Goal: Task Accomplishment & Management: Complete application form

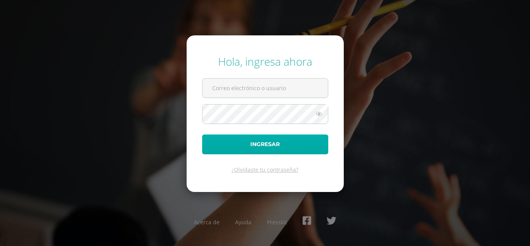
type input "[EMAIL_ADDRESS][DOMAIN_NAME]"
click at [288, 139] on button "Ingresar" at bounding box center [265, 144] width 126 height 20
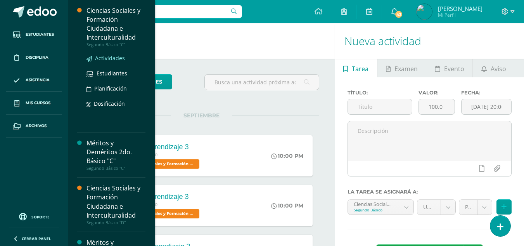
click at [113, 56] on span "Actividades" at bounding box center [110, 57] width 30 height 7
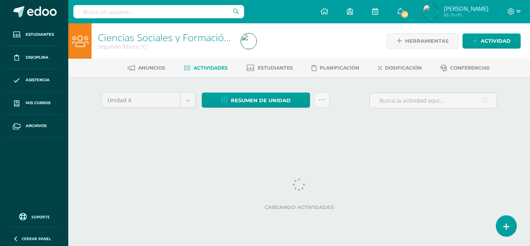
click at [348, 85] on div "Unidad 4 Unidad 1 Unidad 2 Unidad 3 Unidad 4 Resumen de unidad Descargar como H…" at bounding box center [299, 111] width 427 height 68
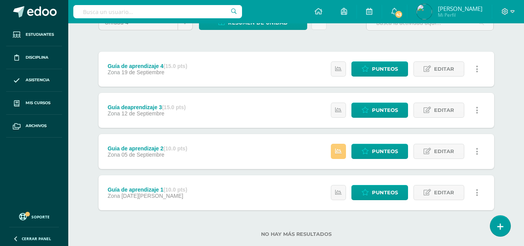
scroll to position [94, 0]
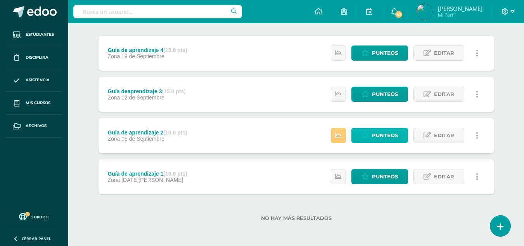
click at [385, 136] on span "Punteos" at bounding box center [385, 135] width 26 height 14
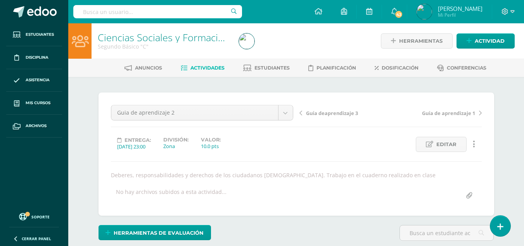
scroll to position [0, 0]
click at [332, 149] on div "Entrega: [DATE] 23:00 División: Zona Valor: 10.0 pts Editar Historial de activi…" at bounding box center [296, 143] width 377 height 15
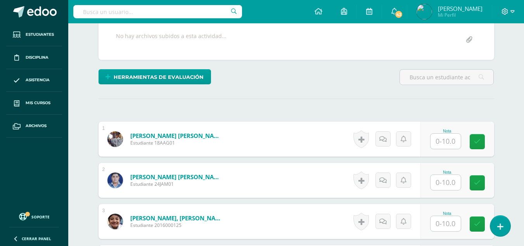
scroll to position [194, 0]
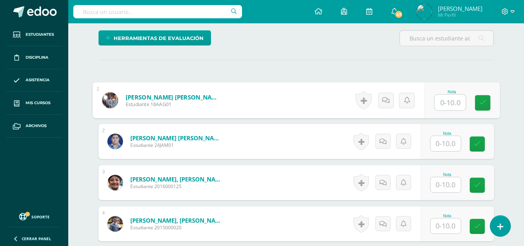
click at [448, 103] on input "text" at bounding box center [450, 103] width 31 height 16
type input "10"
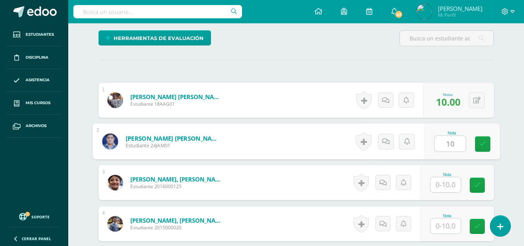
type input "10"
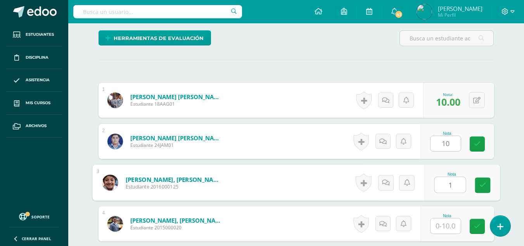
type input "1"
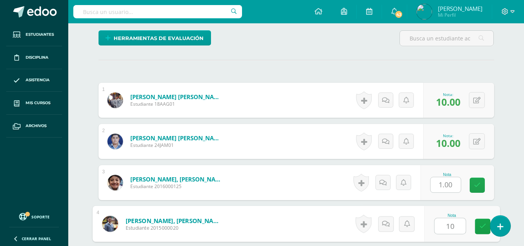
type input "10"
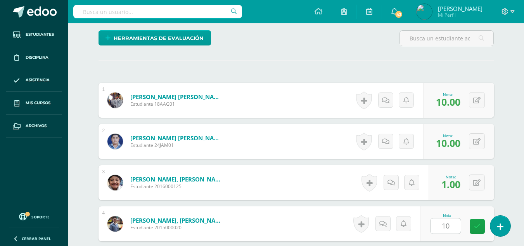
scroll to position [339, 0]
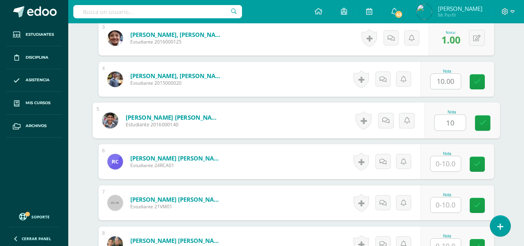
type input "10"
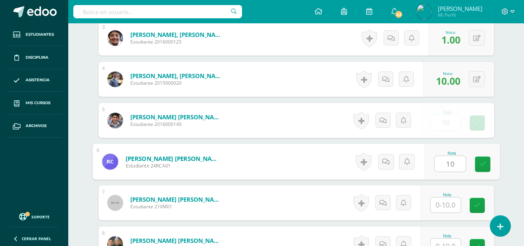
type input "10"
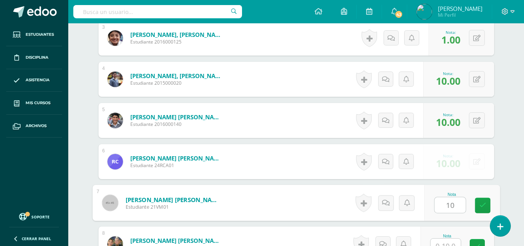
type input "10"
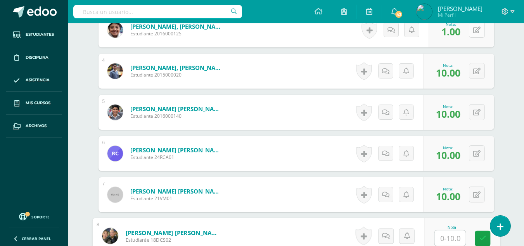
click at [476, 34] on button at bounding box center [477, 30] width 16 height 16
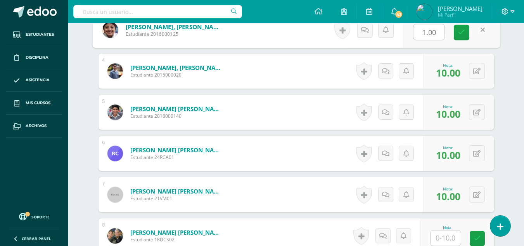
type input "0"
type input "10"
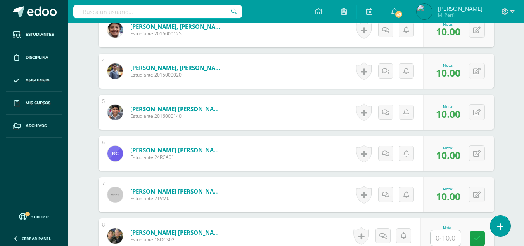
scroll to position [425, 0]
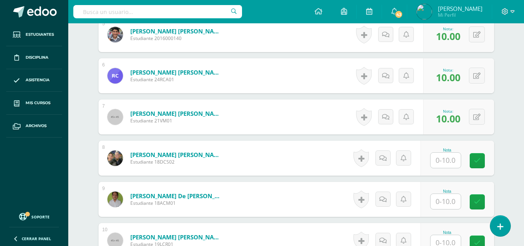
click at [453, 164] on input "text" at bounding box center [446, 160] width 30 height 15
type input "9"
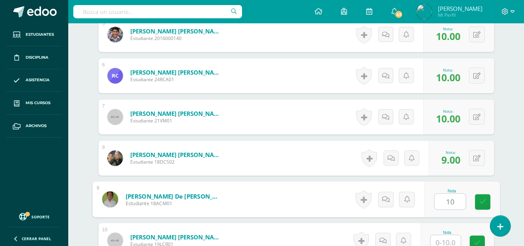
type input "10"
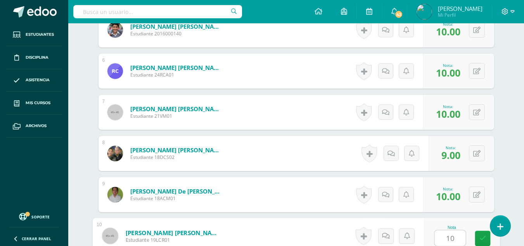
type input "10"
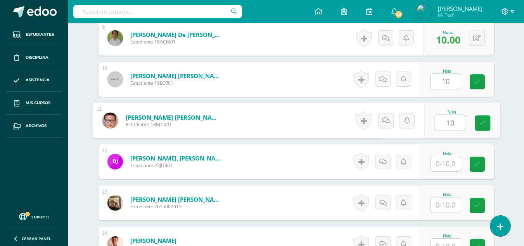
type input "10"
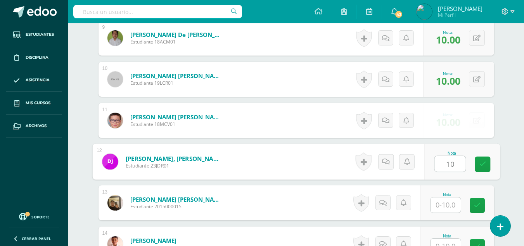
type input "10"
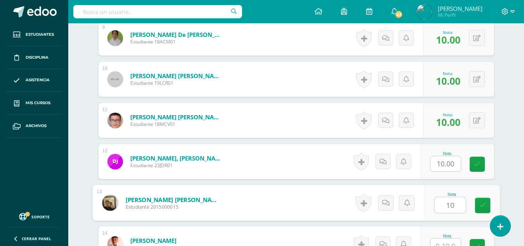
type input "10"
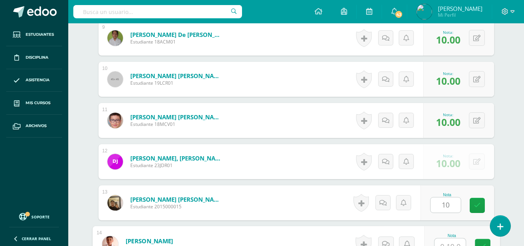
scroll to position [594, 0]
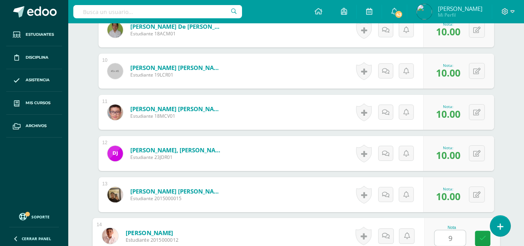
type input "9"
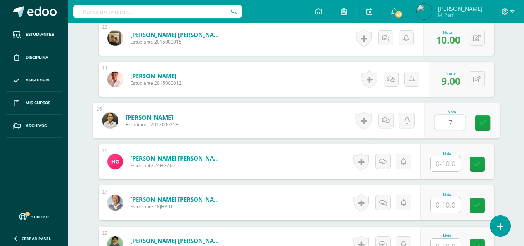
type input "7"
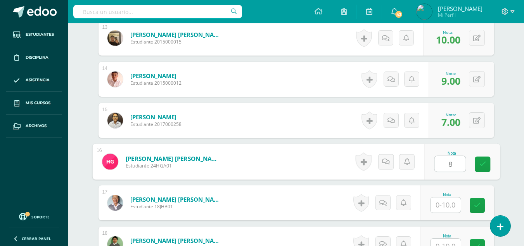
type input "8"
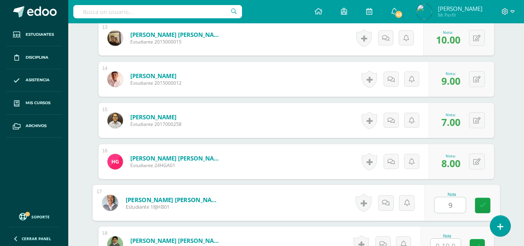
type input "9"
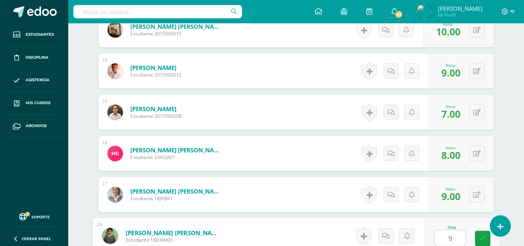
type input "9"
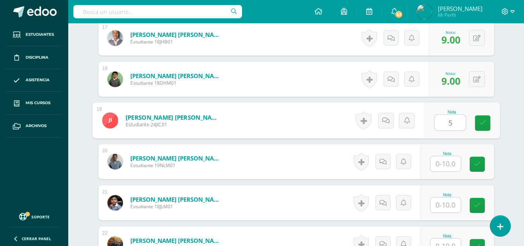
type input "5"
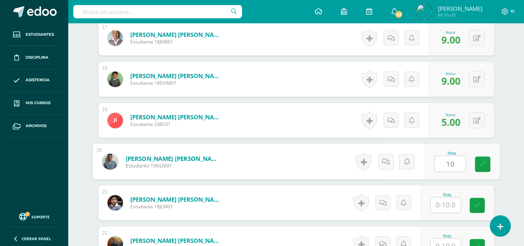
type input "10"
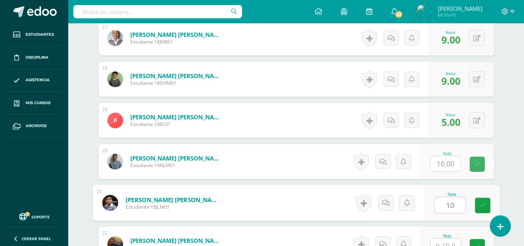
type input "10"
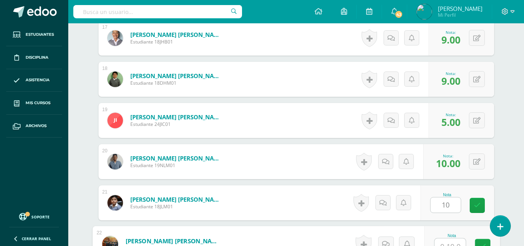
scroll to position [923, 0]
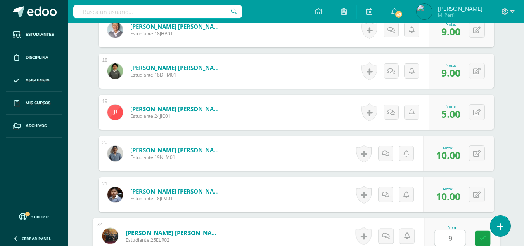
type input "9"
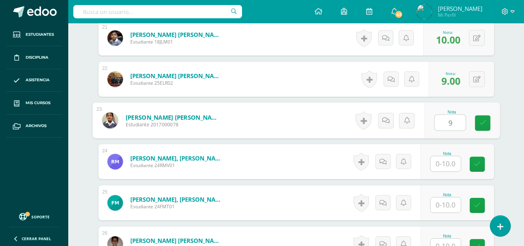
type input "9"
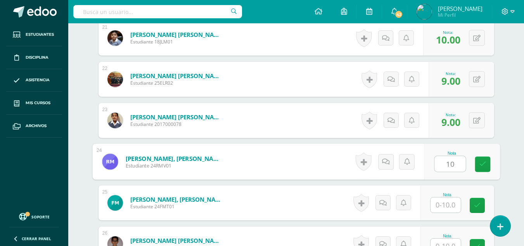
type input "10"
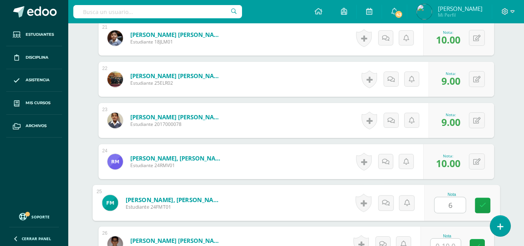
type input "6"
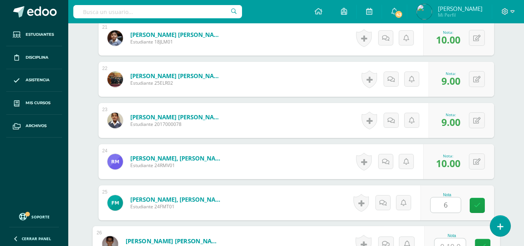
scroll to position [1088, 0]
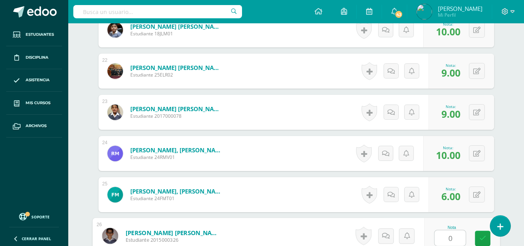
type input "0"
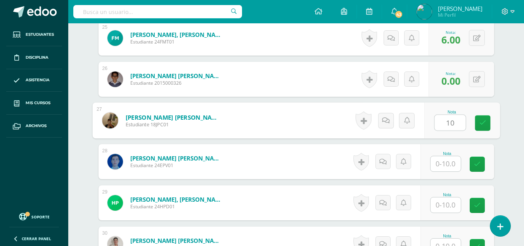
type input "10"
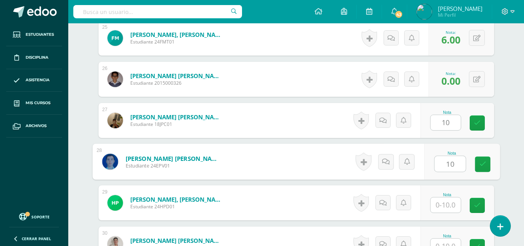
type input "10"
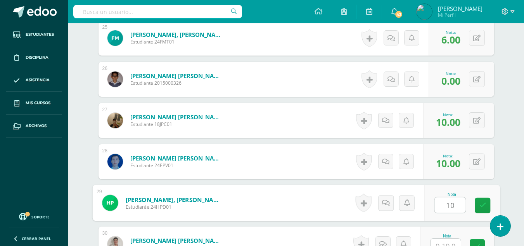
type input "10"
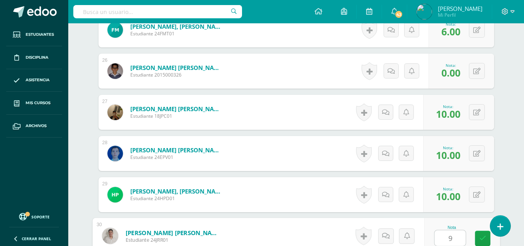
type input "9"
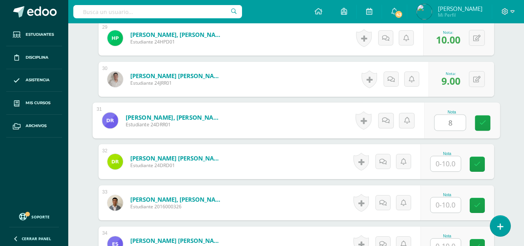
type input "8"
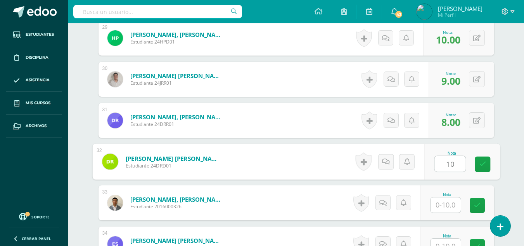
type input "10"
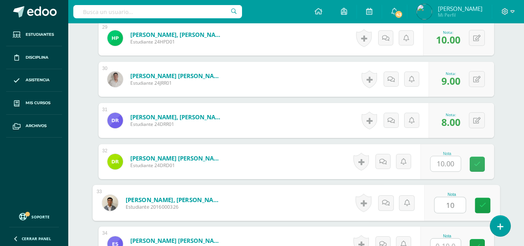
type input "10"
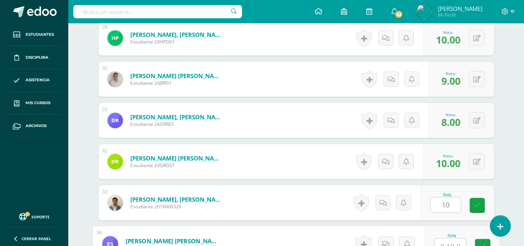
scroll to position [1417, 0]
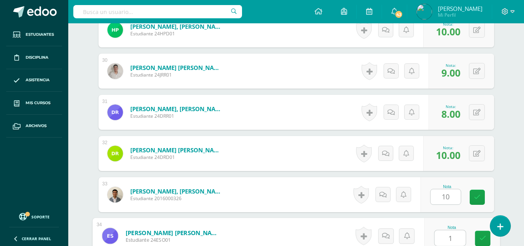
type input "10"
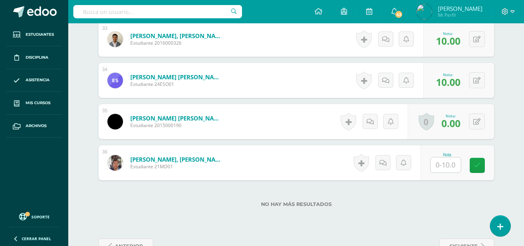
scroll to position [1595, 0]
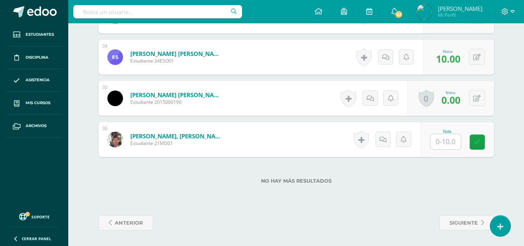
click at [444, 142] on input "text" at bounding box center [446, 141] width 30 height 15
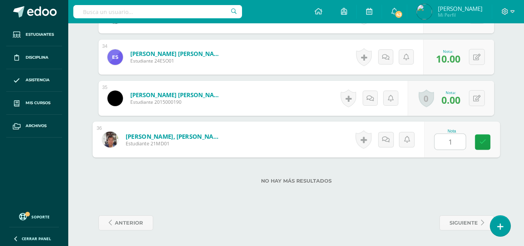
type input "10"
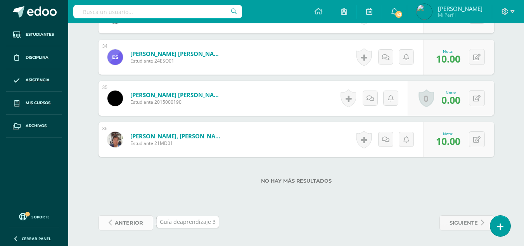
click at [127, 222] on span "anterior" at bounding box center [129, 222] width 28 height 14
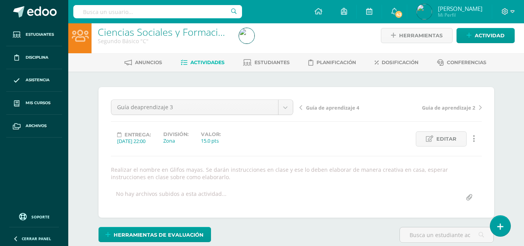
click at [356, 80] on div "¿Estás seguro que quieres eliminar esta actividad? Esto borrará la actividad y …" at bounding box center [296, 193] width 427 height 245
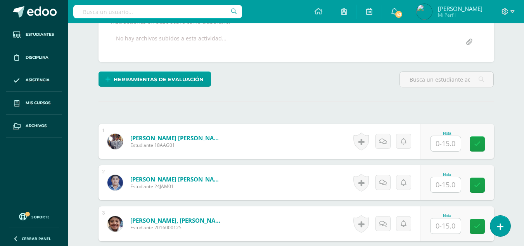
scroll to position [238, 0]
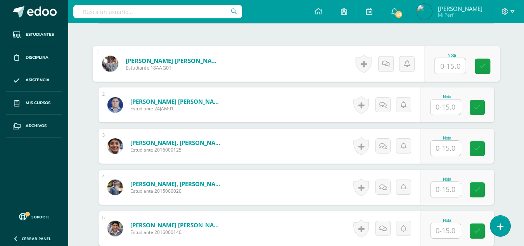
click at [452, 66] on input "text" at bounding box center [450, 66] width 31 height 16
type input "15"
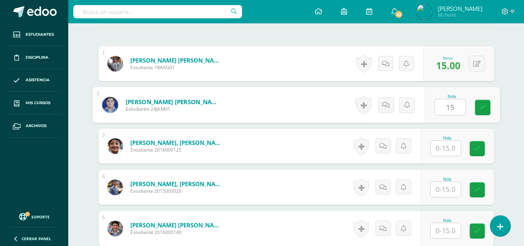
type input "15"
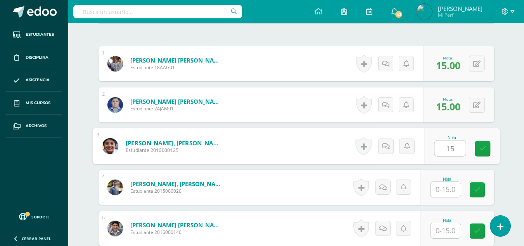
type input "15"
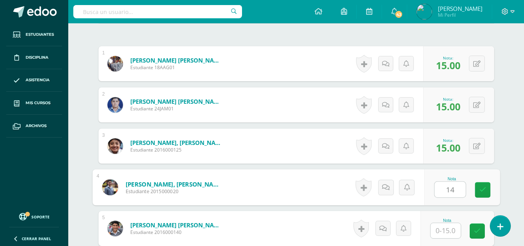
type input "14"
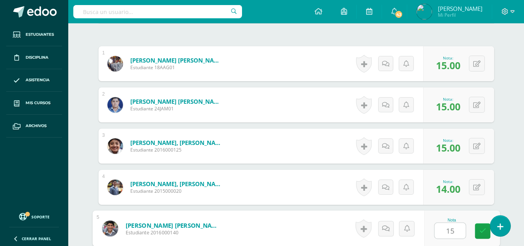
type input "15"
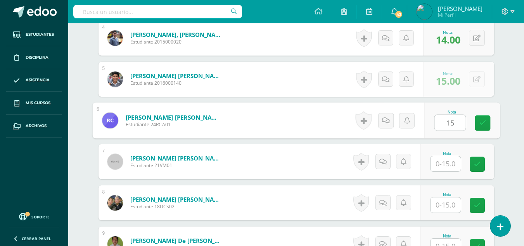
type input "15"
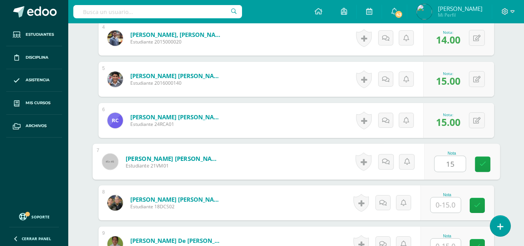
type input "15"
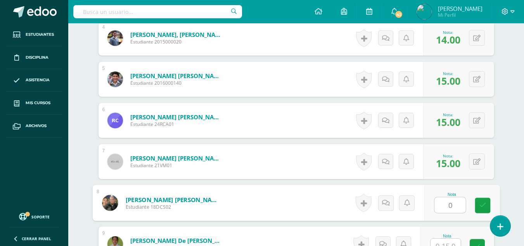
type input "0"
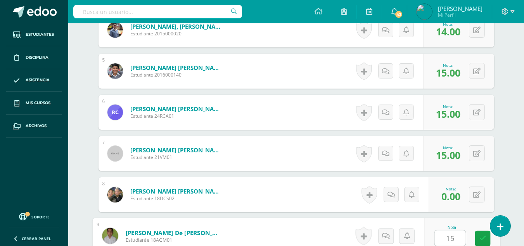
type input "15"
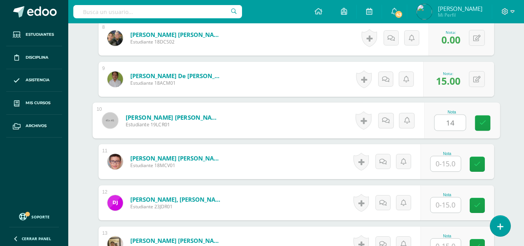
type input "14"
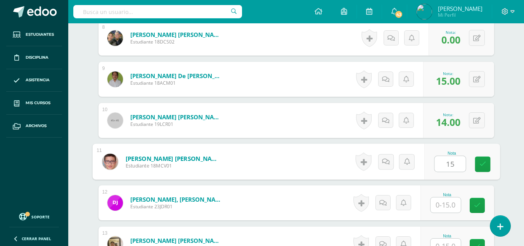
type input "15"
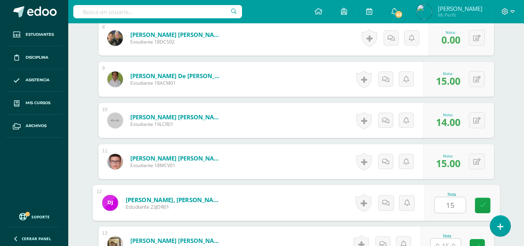
type input "15"
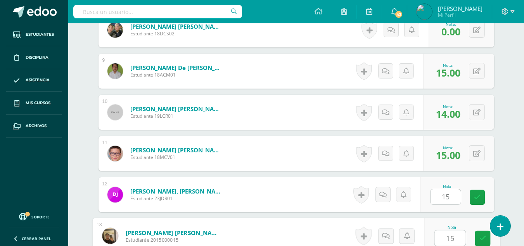
type input "15"
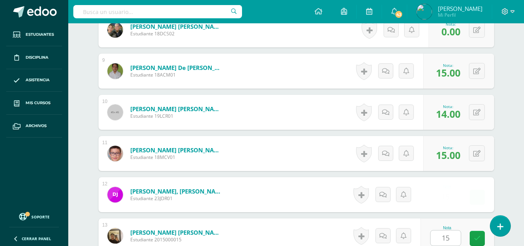
scroll to position [717, 0]
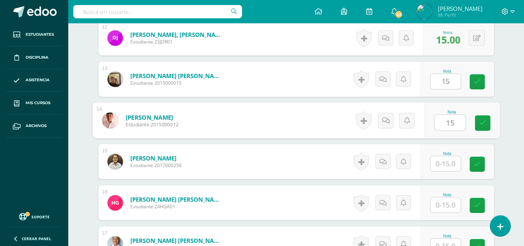
type input "15"
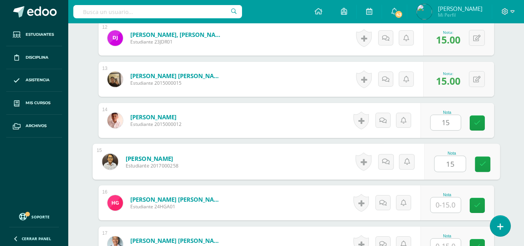
type input "15"
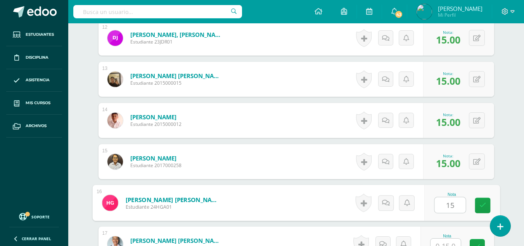
type input "15"
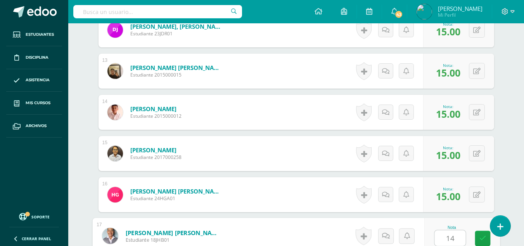
type input "14"
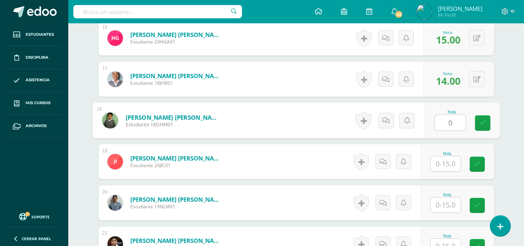
type input "0"
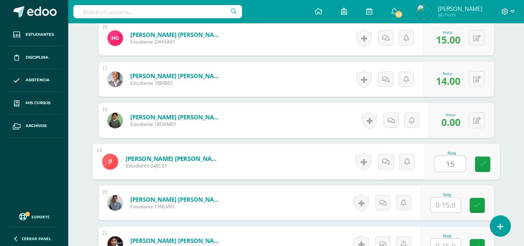
type input "15"
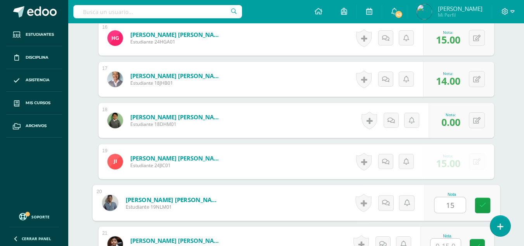
type input "15"
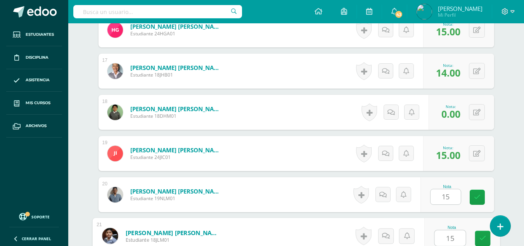
type input "15"
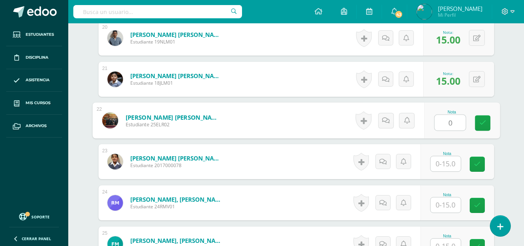
type input "0"
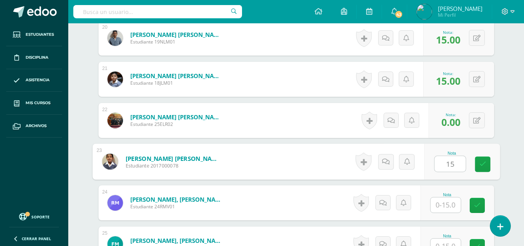
type input "15"
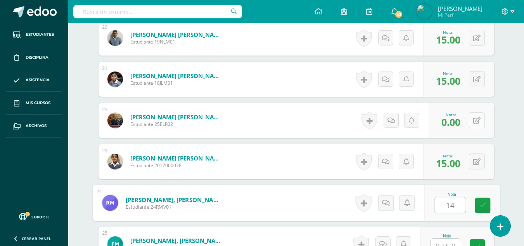
type input "14"
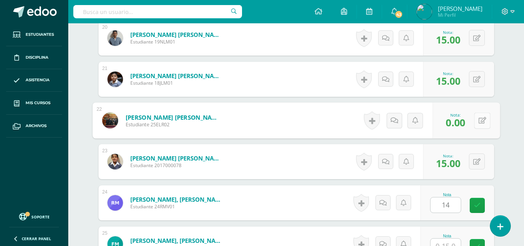
click at [479, 122] on icon at bounding box center [483, 120] width 8 height 7
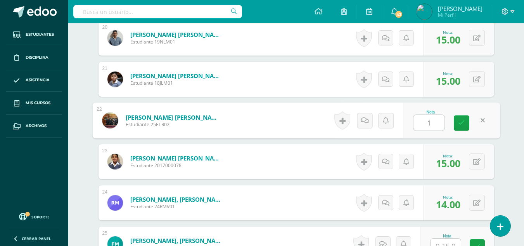
type input "15"
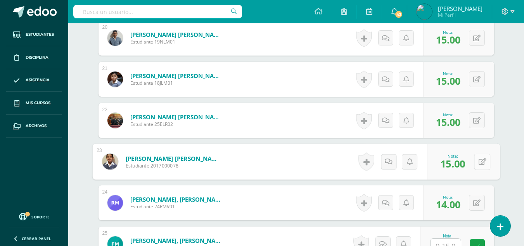
click at [472, 157] on div "0 Logros Logros obtenidos Aún no hay logros agregados Nota: 15.00" at bounding box center [463, 162] width 73 height 36
click at [484, 162] on icon at bounding box center [483, 161] width 8 height 7
type input "0"
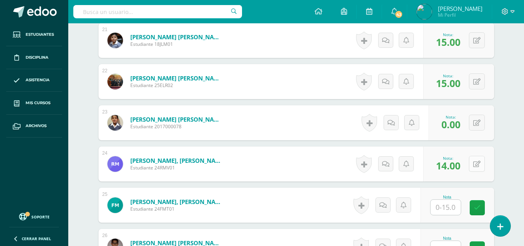
click at [483, 162] on button at bounding box center [477, 164] width 16 height 16
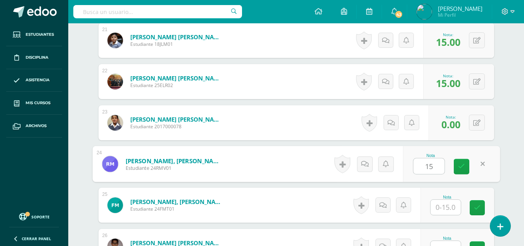
type input "15"
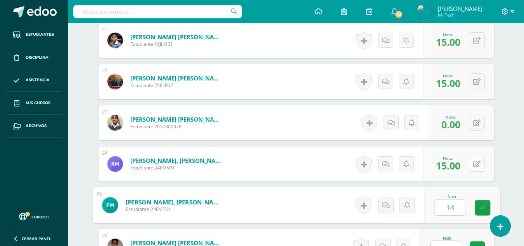
type input "14"
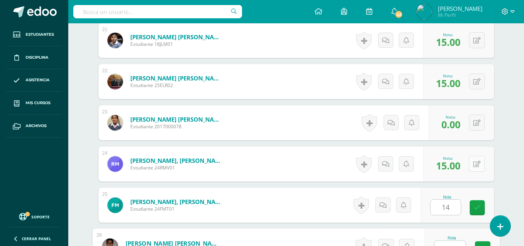
scroll to position [1095, 0]
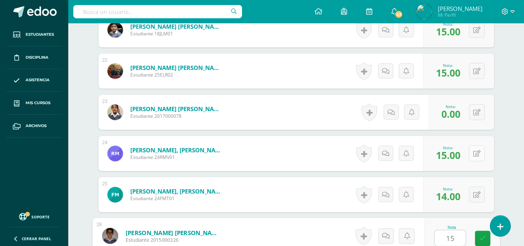
type input "15"
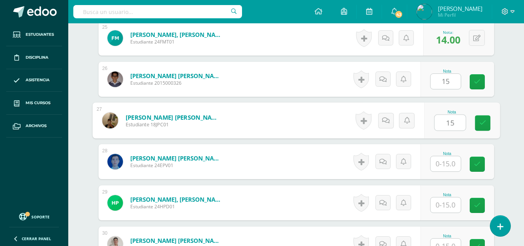
type input "15"
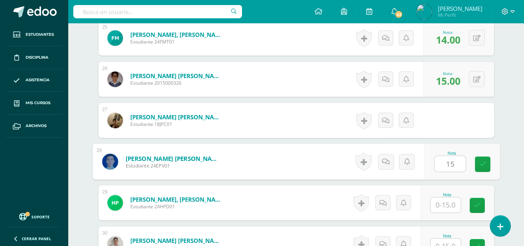
type input "15"
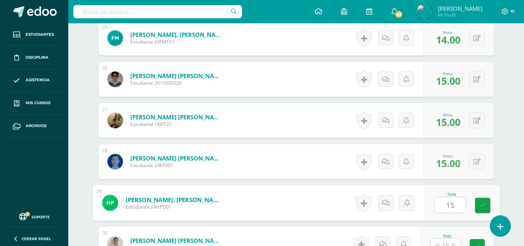
type input "15"
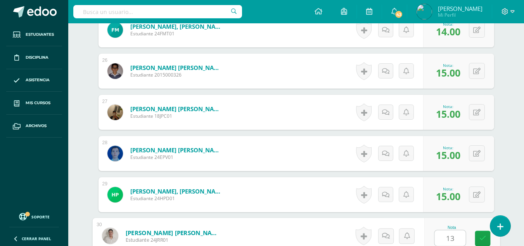
type input "13"
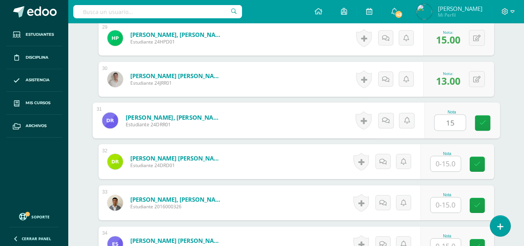
type input "15"
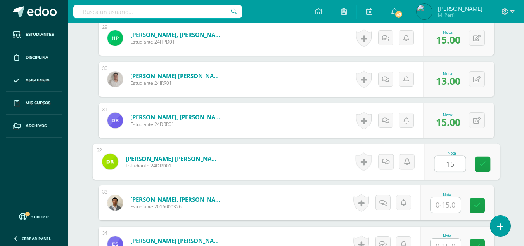
type input "15"
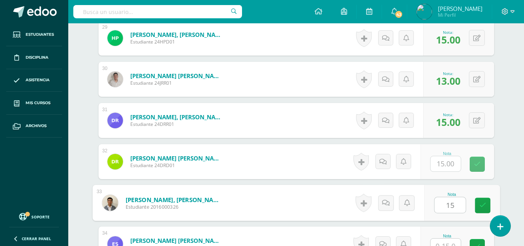
type input "15"
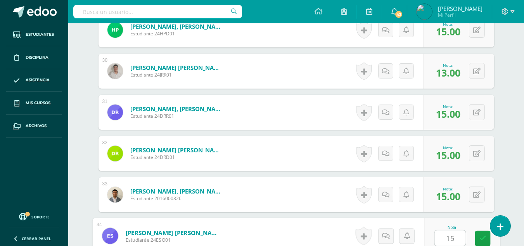
type input "15"
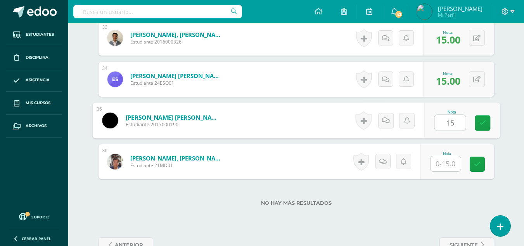
type input "15"
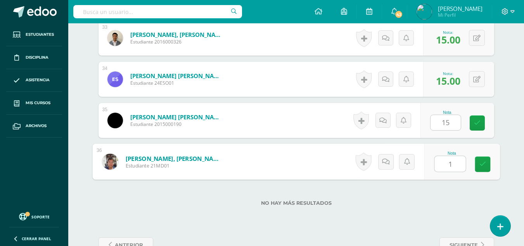
type input "15"
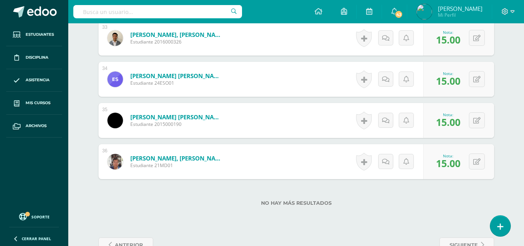
click at [200, 213] on div "No hay más resultados" at bounding box center [297, 197] width 396 height 36
